Goal: Information Seeking & Learning: Learn about a topic

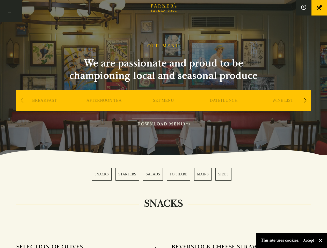
click at [11, 11] on button "Toggle navigation" at bounding box center [11, 11] width 22 height 22
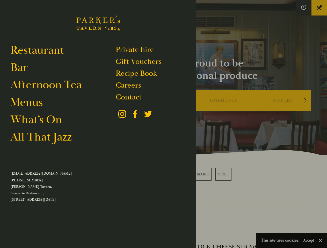
click at [303, 8] on div at bounding box center [163, 124] width 327 height 248
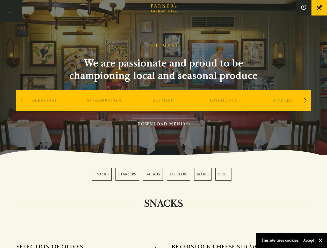
click at [305, 101] on div "Next slide" at bounding box center [304, 100] width 7 height 11
click at [22, 101] on div "Previous slide" at bounding box center [22, 100] width 7 height 11
click at [163, 174] on div "SNACKS STARTERS SALADS TO SHARE MAINS SIDES" at bounding box center [164, 174] width 144 height 13
click at [308, 240] on button "Accept" at bounding box center [308, 240] width 11 height 5
